Goal: Task Accomplishment & Management: Manage account settings

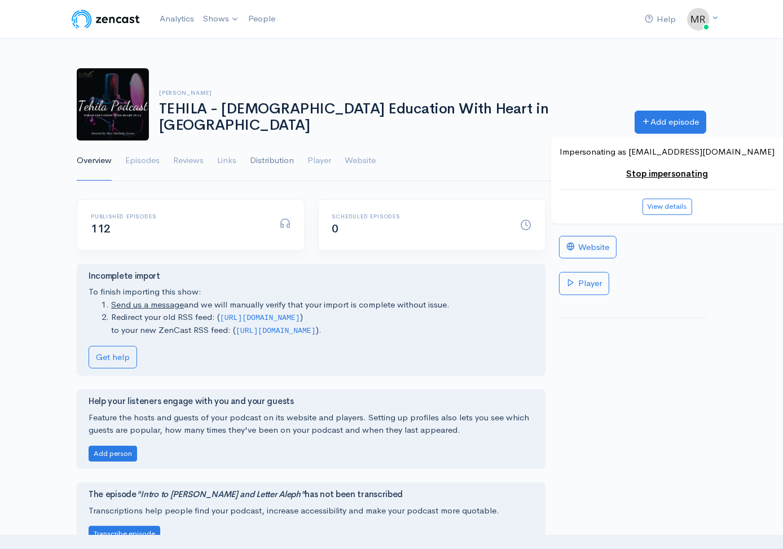
click at [285, 156] on link "Distribution" at bounding box center [272, 160] width 44 height 41
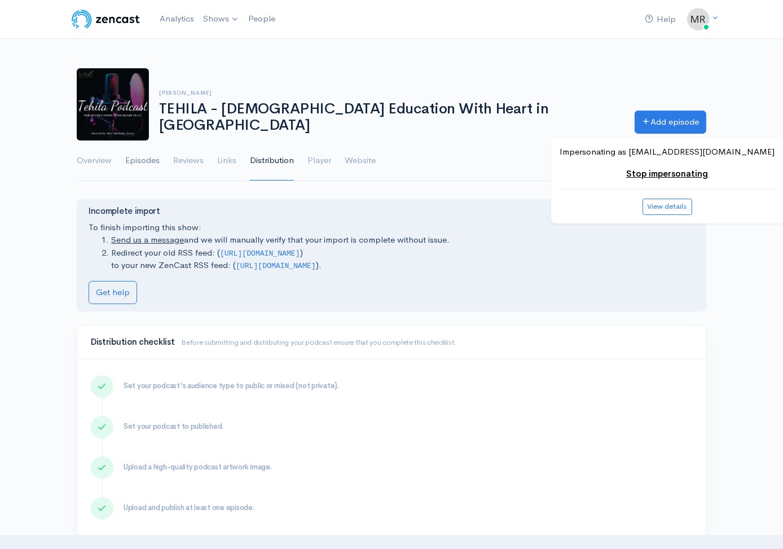
click at [144, 158] on link "Episodes" at bounding box center [142, 160] width 34 height 41
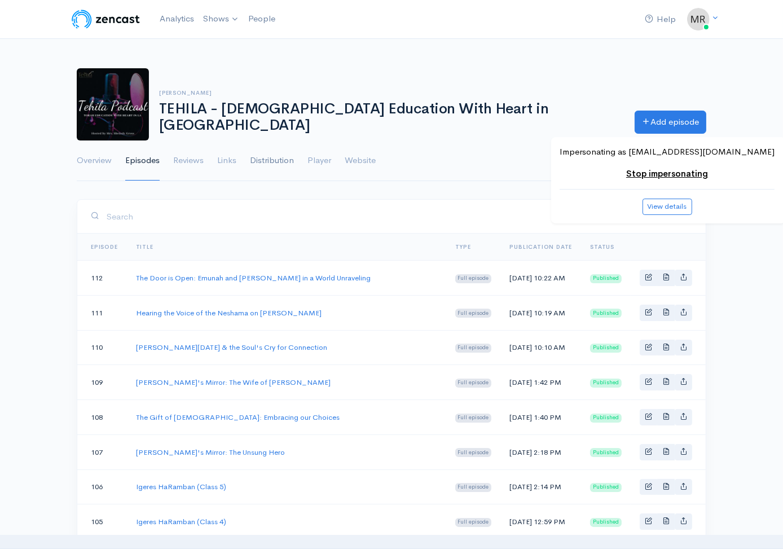
click at [279, 161] on link "Distribution" at bounding box center [272, 160] width 44 height 41
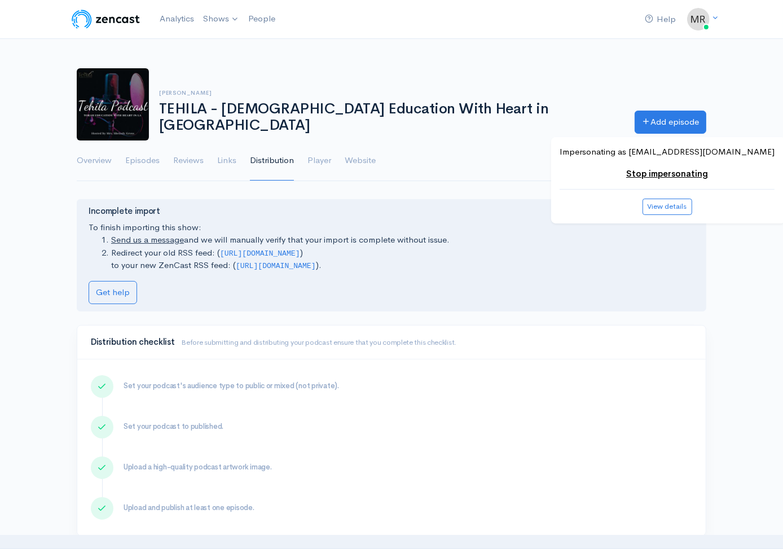
click at [270, 122] on h1 "TEHILA - [DEMOGRAPHIC_DATA] Education With Heart in [GEOGRAPHIC_DATA]" at bounding box center [390, 117] width 462 height 32
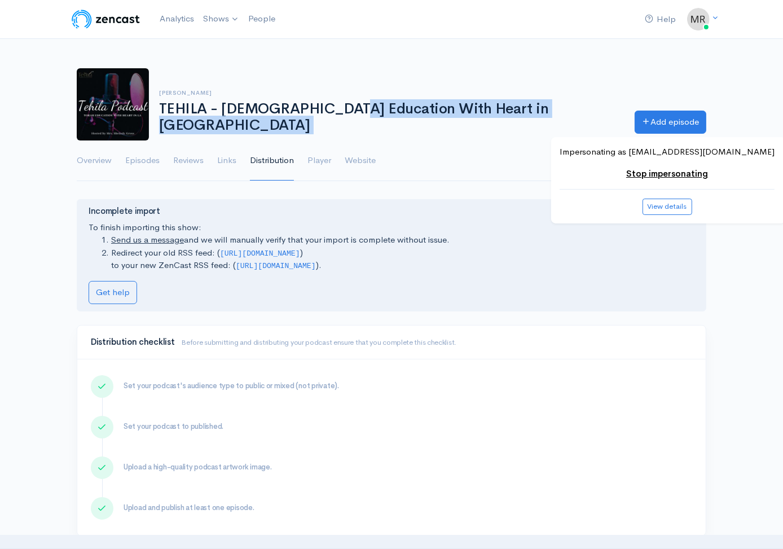
click at [270, 122] on h1 "TEHILA - [DEMOGRAPHIC_DATA] Education With Heart in [GEOGRAPHIC_DATA]" at bounding box center [390, 117] width 462 height 32
copy div "TEHILA - Torah Education With Heart in [GEOGRAPHIC_DATA] Add episode"
click at [152, 158] on link "Episodes" at bounding box center [142, 160] width 34 height 41
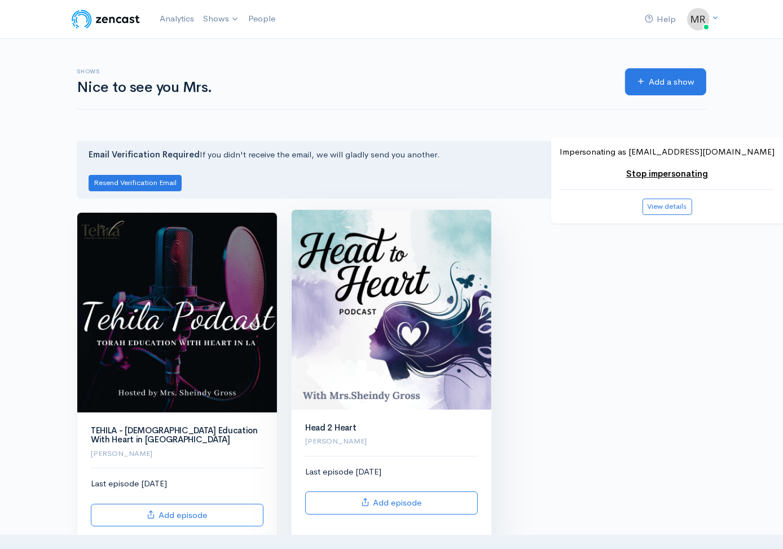
click at [378, 283] on img at bounding box center [392, 310] width 200 height 200
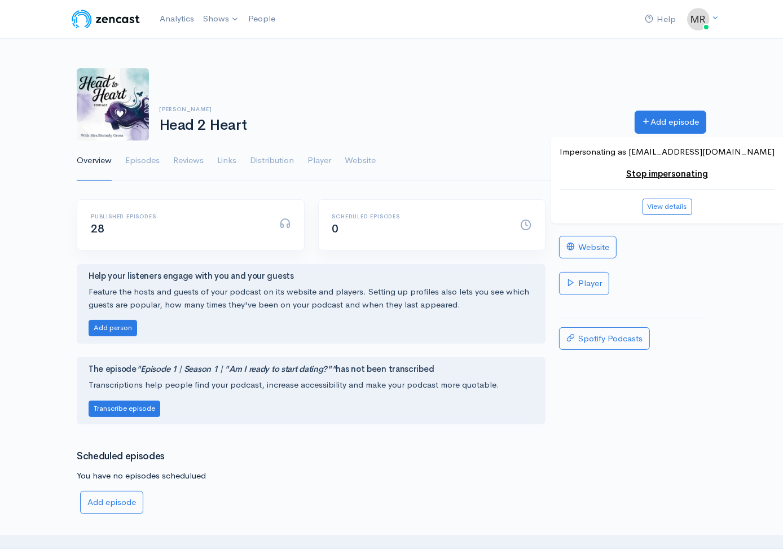
click at [235, 122] on h1 "Head 2 Heart" at bounding box center [390, 125] width 462 height 16
copy div "Head 2 Heart Add episode"
click at [273, 164] on link "Distribution" at bounding box center [272, 160] width 44 height 41
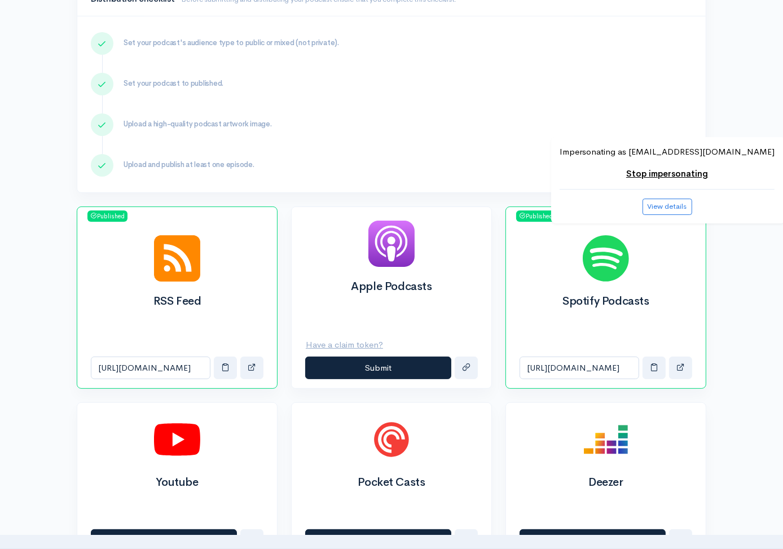
scroll to position [217, 0]
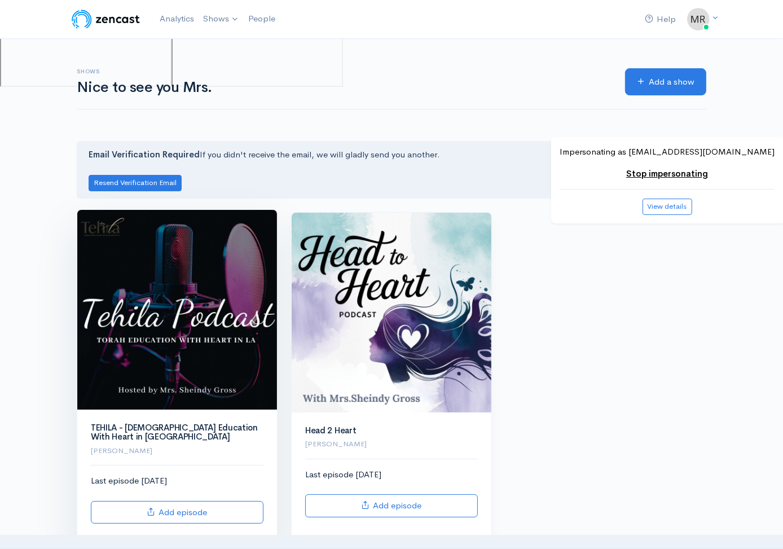
click at [215, 294] on img at bounding box center [177, 310] width 200 height 200
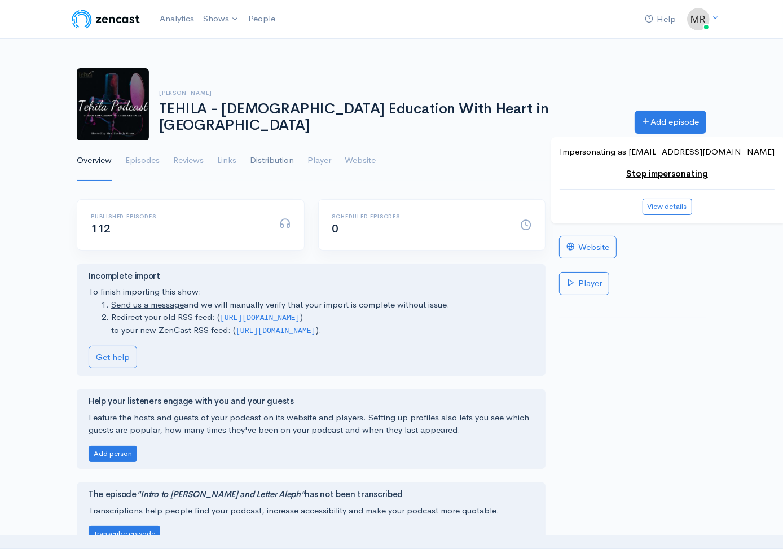
click at [288, 148] on link "Distribution" at bounding box center [272, 160] width 44 height 41
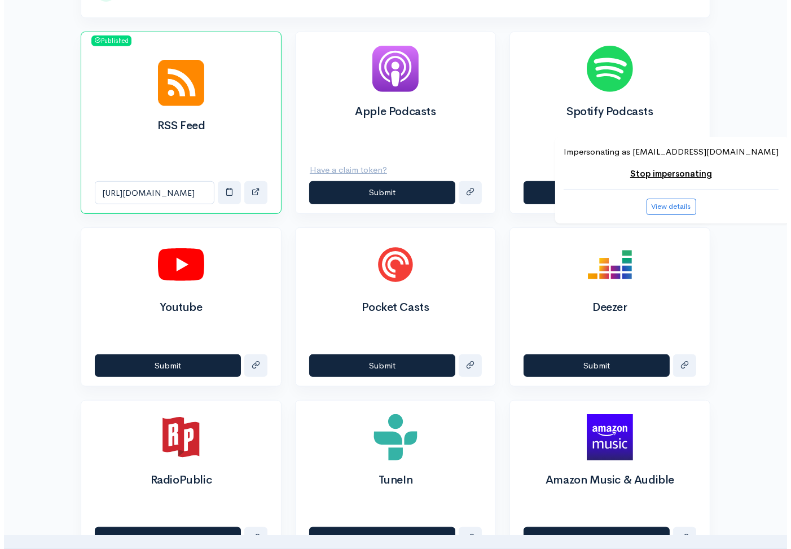
scroll to position [517, 0]
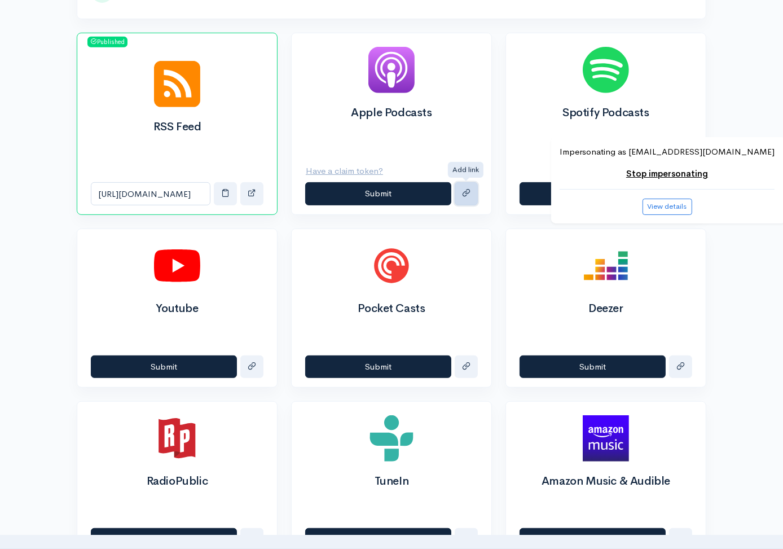
click at [465, 190] on span "submit" at bounding box center [466, 192] width 8 height 8
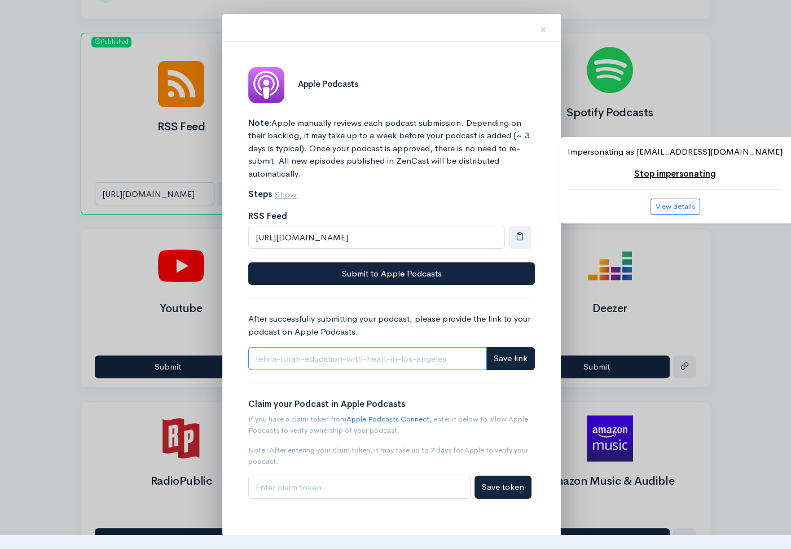
click at [342, 362] on input "Link" at bounding box center [367, 358] width 239 height 23
paste input "[URL][DOMAIN_NAME]"
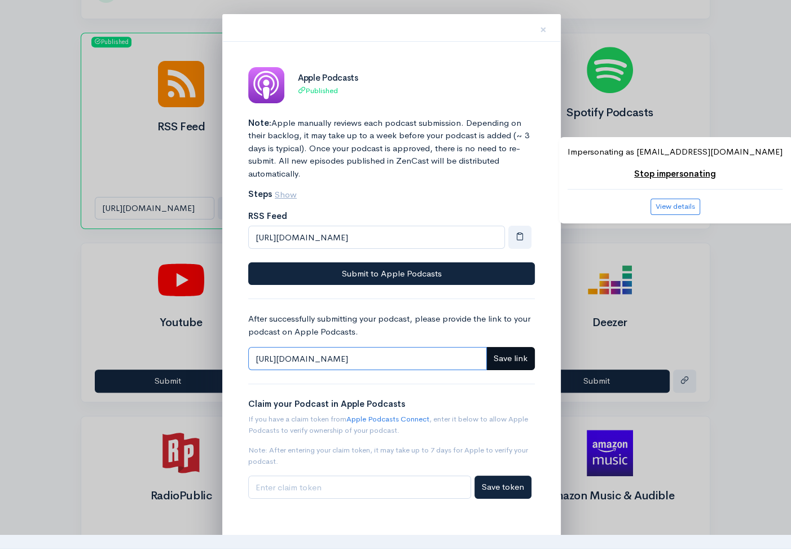
type input "[URL][DOMAIN_NAME]"
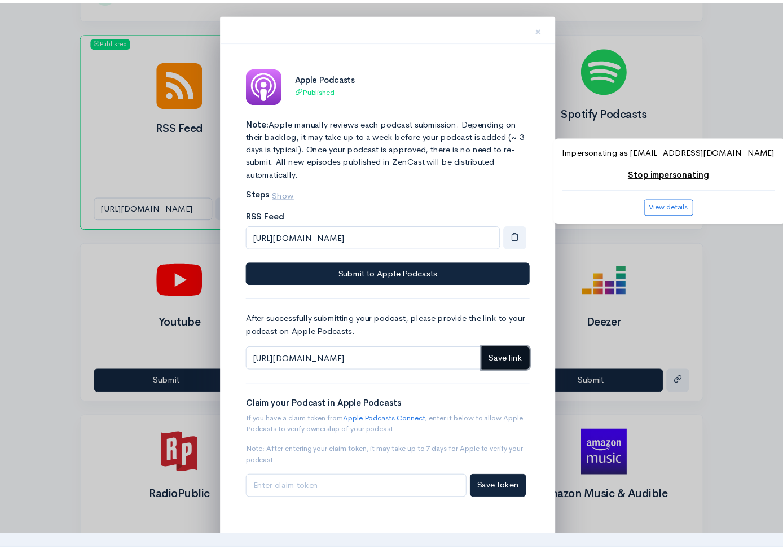
scroll to position [0, 0]
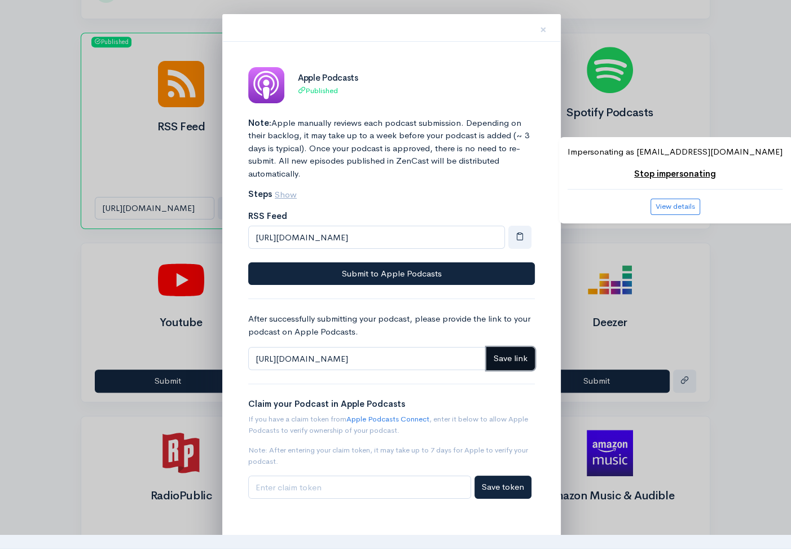
click at [499, 358] on span "Save link" at bounding box center [511, 358] width 34 height 11
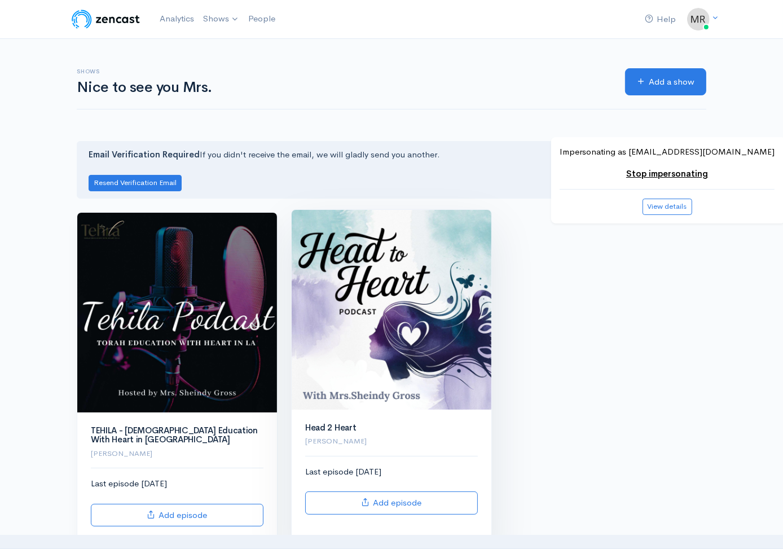
click at [362, 248] on img at bounding box center [392, 310] width 200 height 200
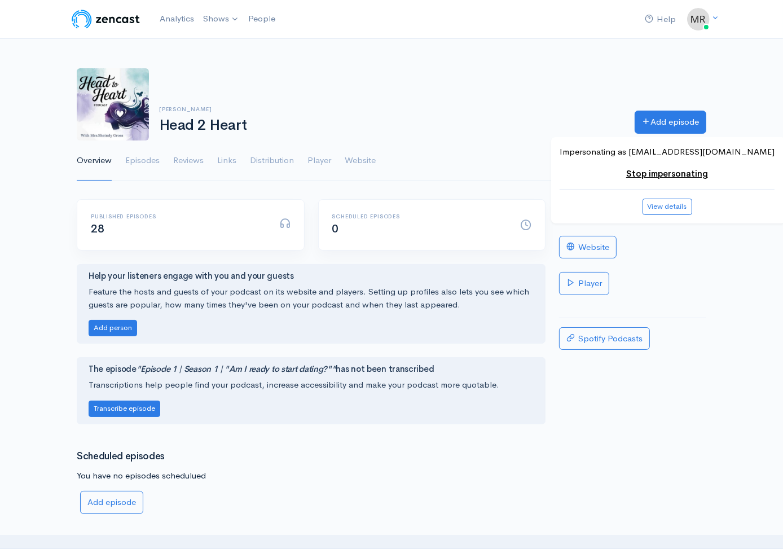
click at [235, 126] on h1 "Head 2 Heart" at bounding box center [390, 125] width 462 height 16
drag, startPoint x: 160, startPoint y: 107, endPoint x: 246, endPoint y: 123, distance: 87.7
click at [246, 123] on div "Mrs. Sheindy Gross Head 2 Heart" at bounding box center [389, 120] width 475 height 28
copy div "Mrs. Sheindy Gross Head 2 Heart"
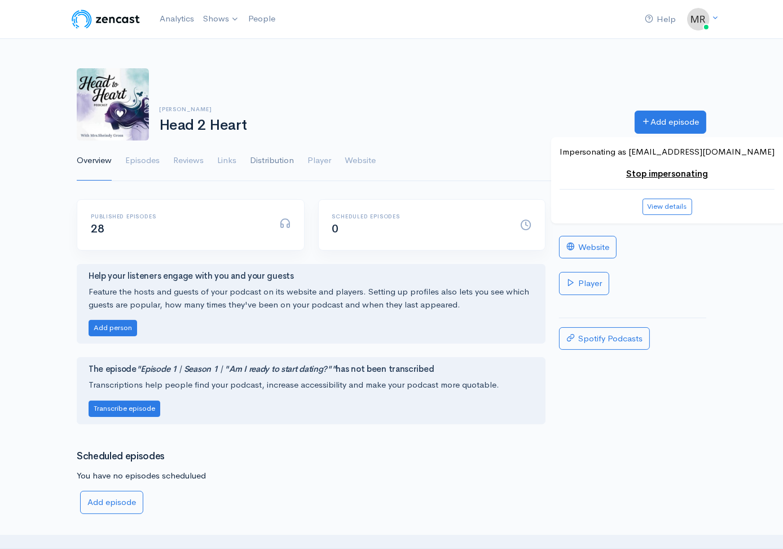
click at [265, 164] on link "Distribution" at bounding box center [272, 160] width 44 height 41
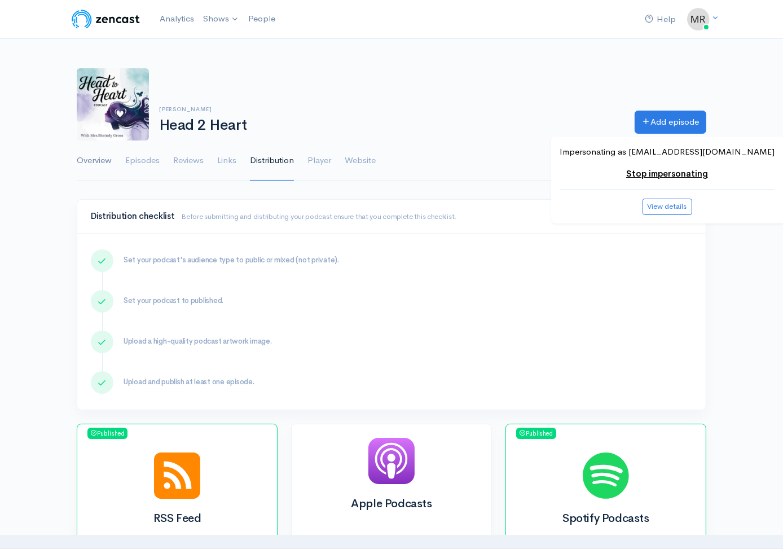
click at [95, 165] on link "Overview" at bounding box center [94, 160] width 35 height 41
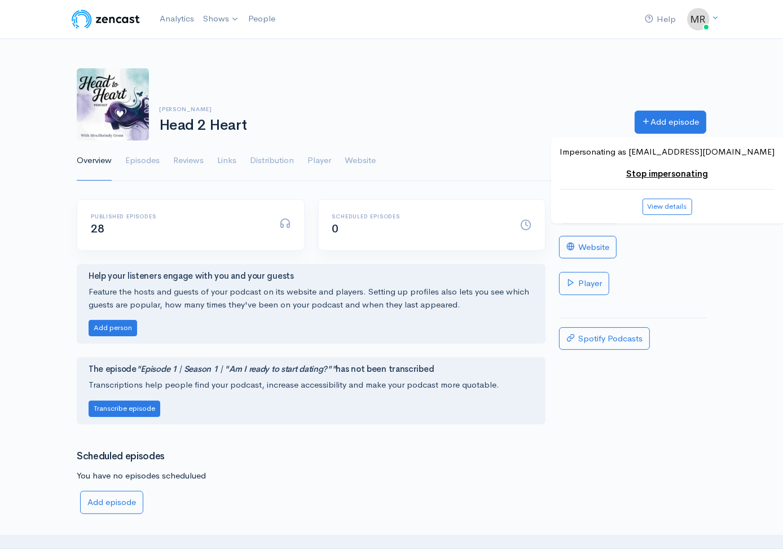
click at [580, 211] on link "RSS feed" at bounding box center [589, 210] width 61 height 23
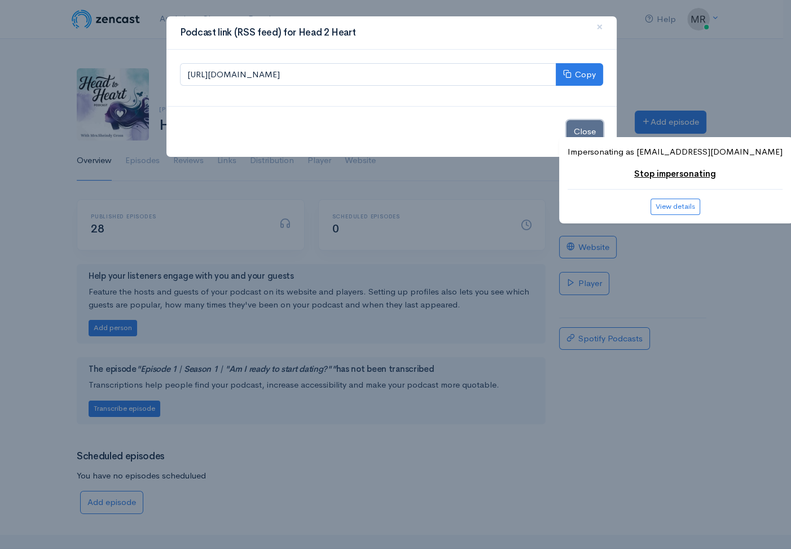
click at [581, 130] on button "Close" at bounding box center [584, 131] width 37 height 23
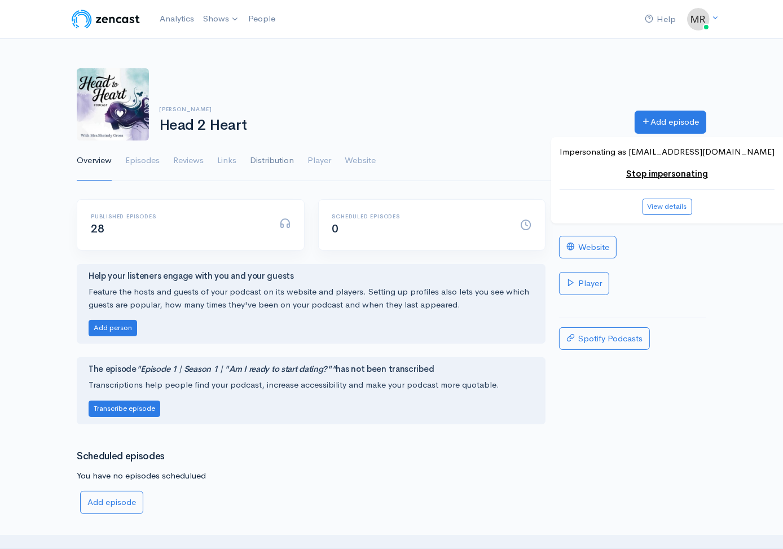
click at [265, 155] on link "Distribution" at bounding box center [272, 160] width 44 height 41
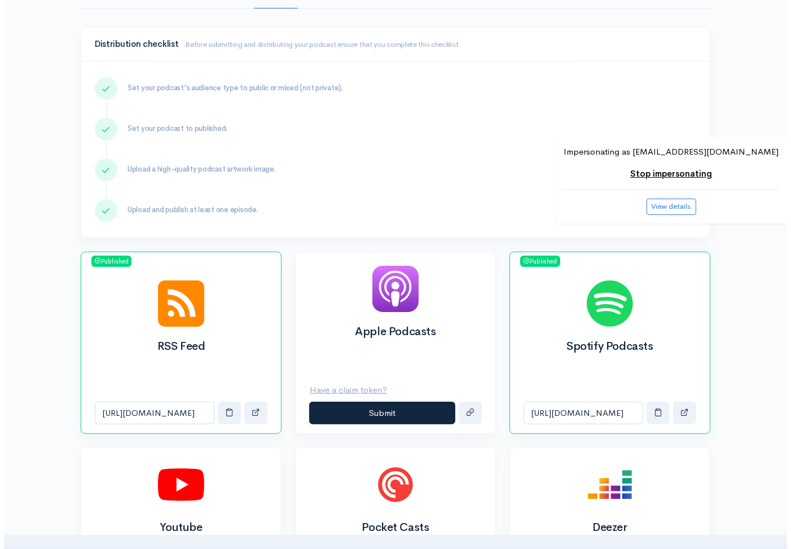
scroll to position [173, 0]
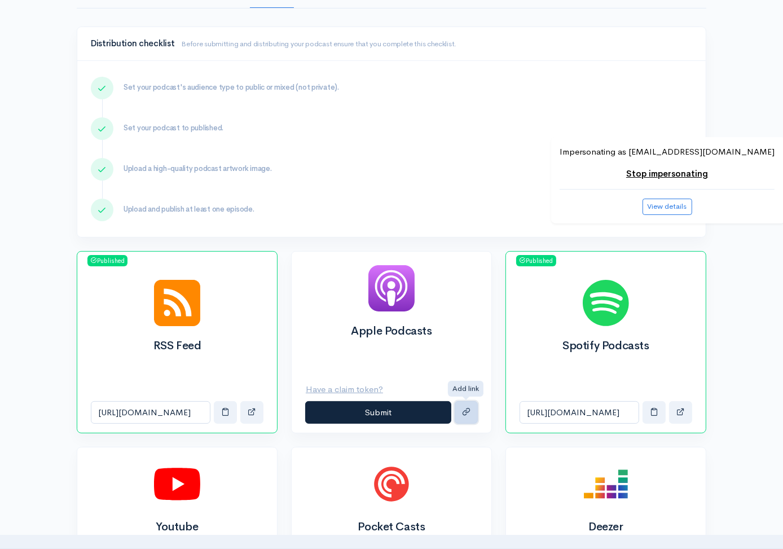
click at [456, 406] on button "submit" at bounding box center [466, 412] width 23 height 23
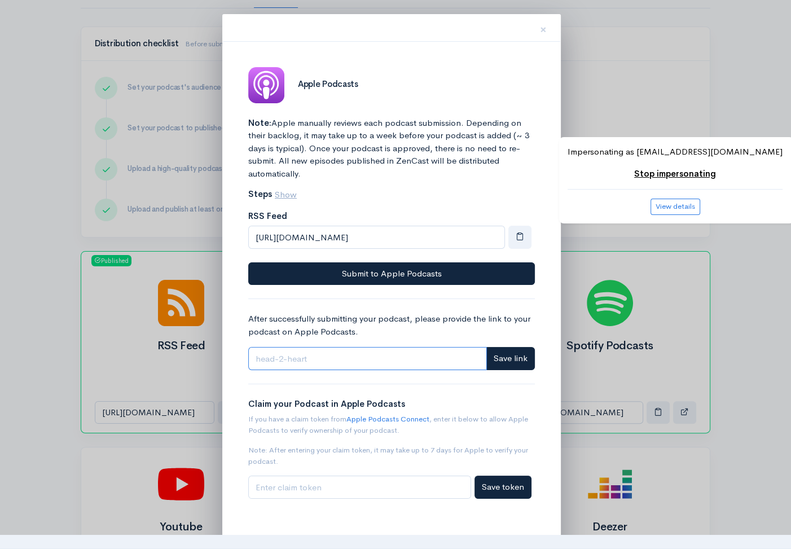
paste input "https://podcasts.apple.com/gb/podcast/head-2-heart/id1745332935"
click at [430, 365] on input "https://podcasts.apple.com/gb/podcast/head-2-heart/id1745332935" at bounding box center [367, 358] width 239 height 23
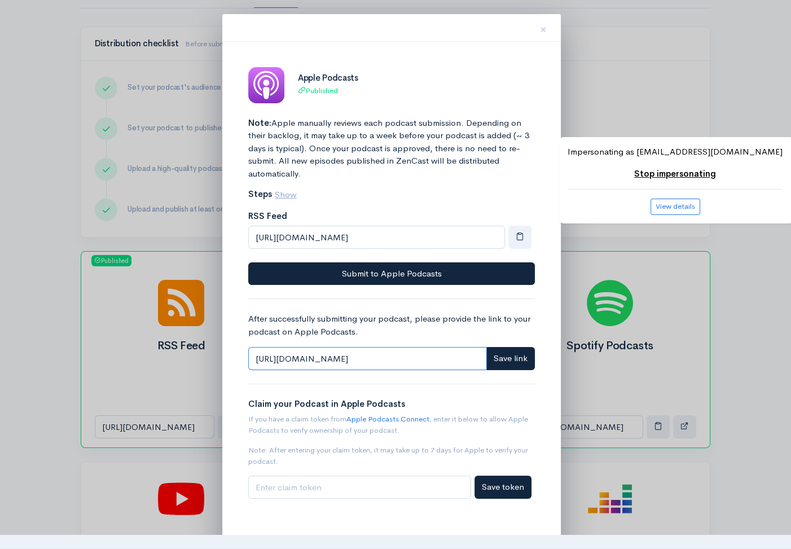
scroll to position [0, 50]
type input "https://podcasts.apple.com/gb/podcast/head-2-heart/id1745332935"
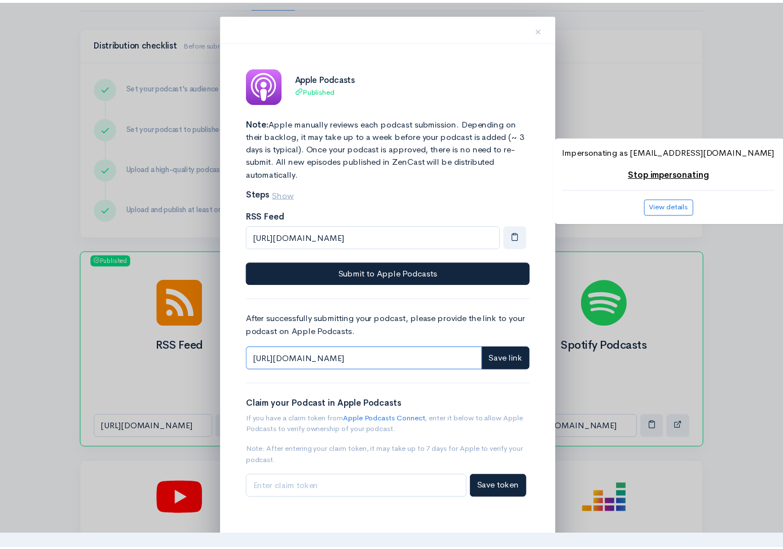
scroll to position [0, 0]
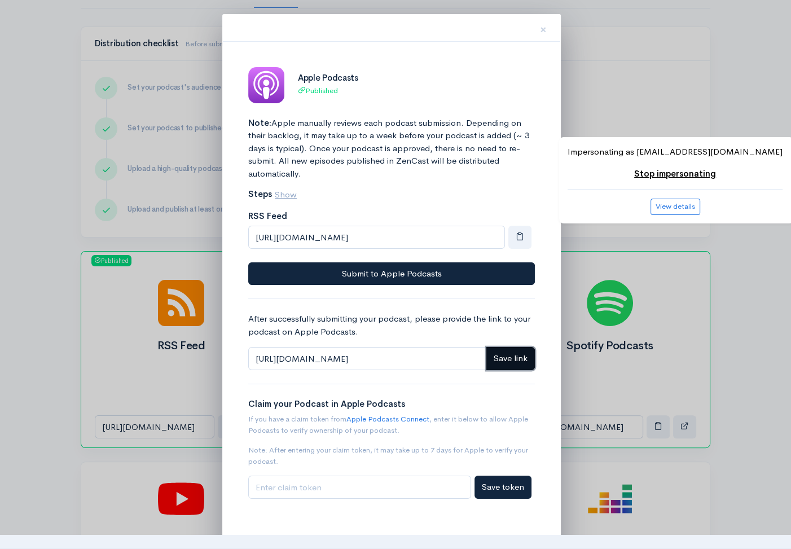
click at [519, 360] on span "Save link" at bounding box center [511, 358] width 34 height 11
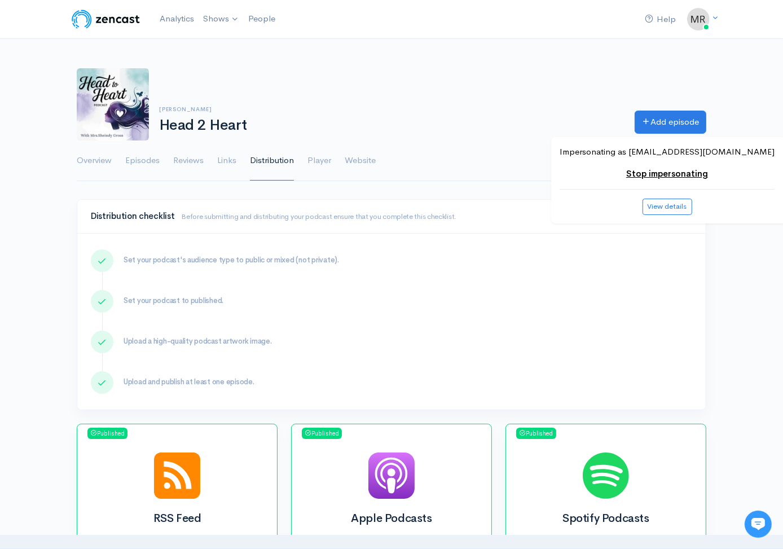
click at [671, 175] on link "Stop impersonating" at bounding box center [667, 173] width 82 height 11
